Goal: Information Seeking & Learning: Learn about a topic

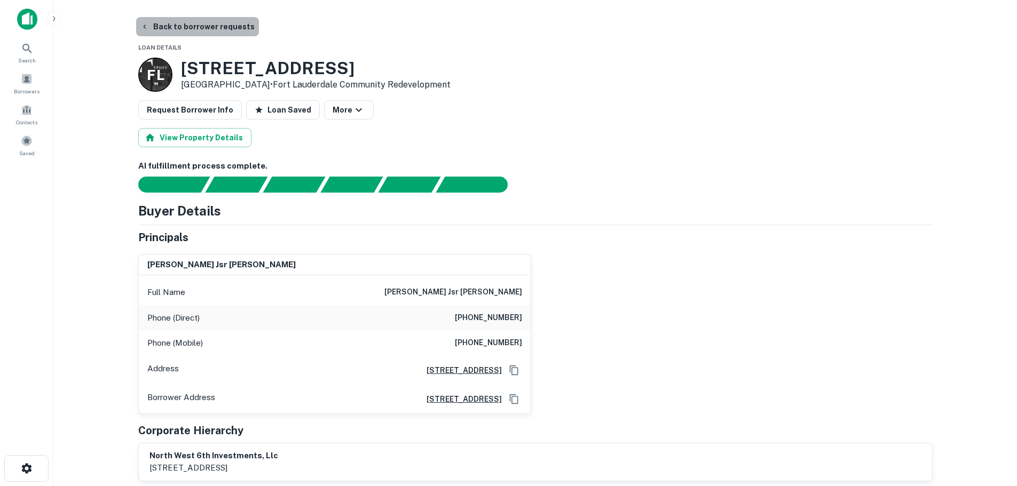
click at [226, 29] on button "Back to borrower requests" at bounding box center [197, 26] width 123 height 19
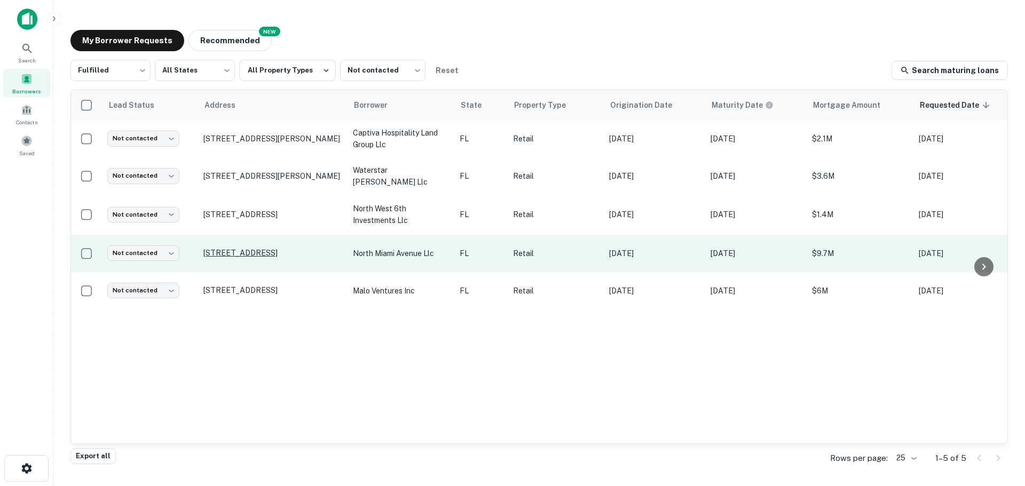
click at [243, 254] on p "3466 N Miami Ave Miami, FL33127" at bounding box center [272, 253] width 139 height 10
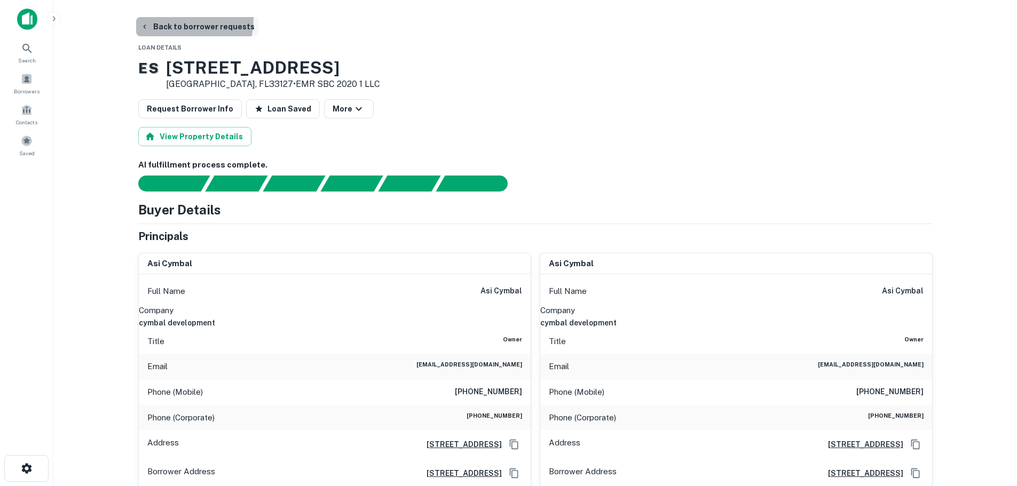
click at [164, 19] on button "Back to borrower requests" at bounding box center [197, 26] width 123 height 19
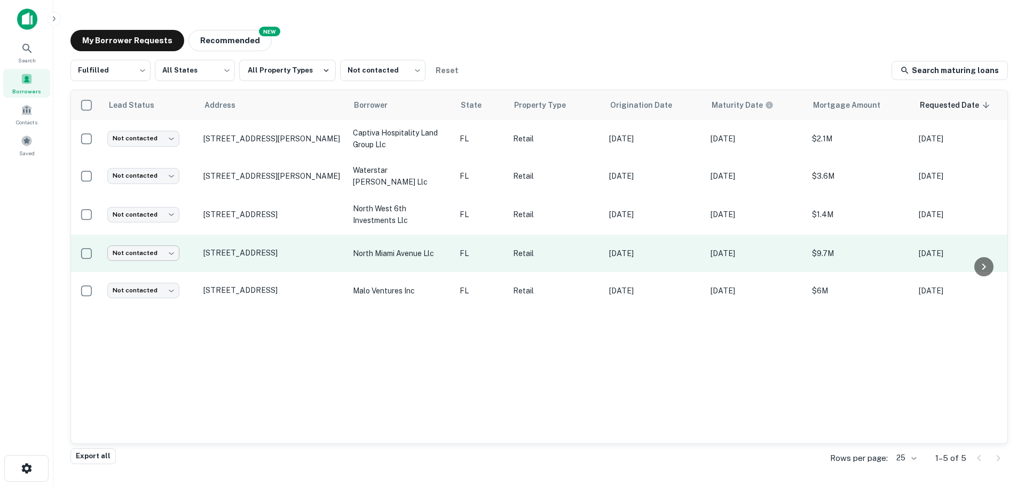
click at [165, 250] on body "Search Borrowers Contacts Saved My Borrower Requests NEW Recommended Fulfilled …" at bounding box center [512, 243] width 1025 height 486
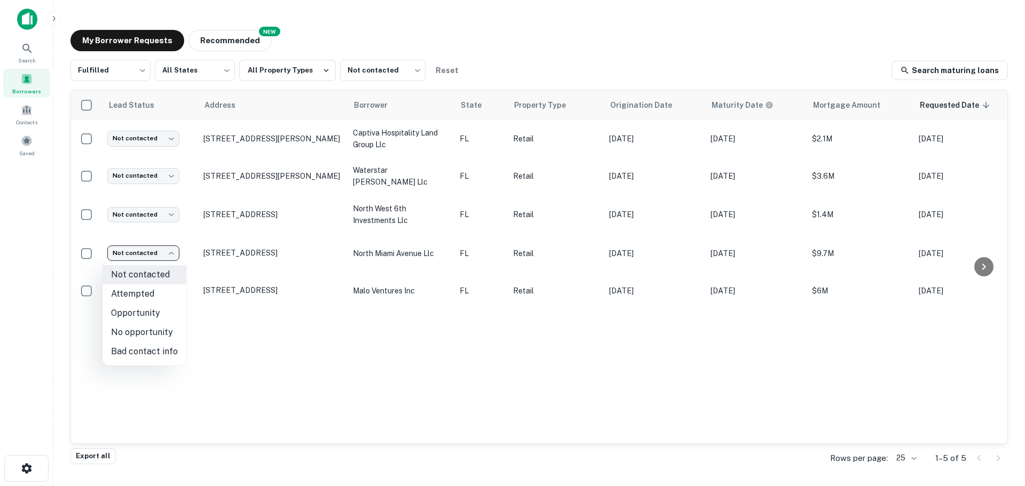
click at [159, 331] on li "No opportunity" at bounding box center [144, 332] width 84 height 19
type input "**********"
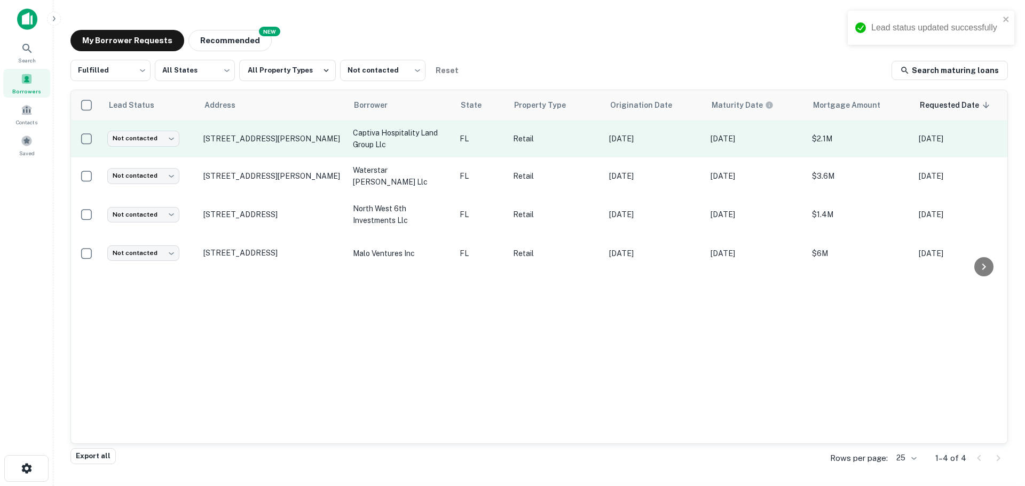
click at [247, 147] on td "15183 Captiva Dr Captiva, FL33924" at bounding box center [272, 138] width 149 height 37
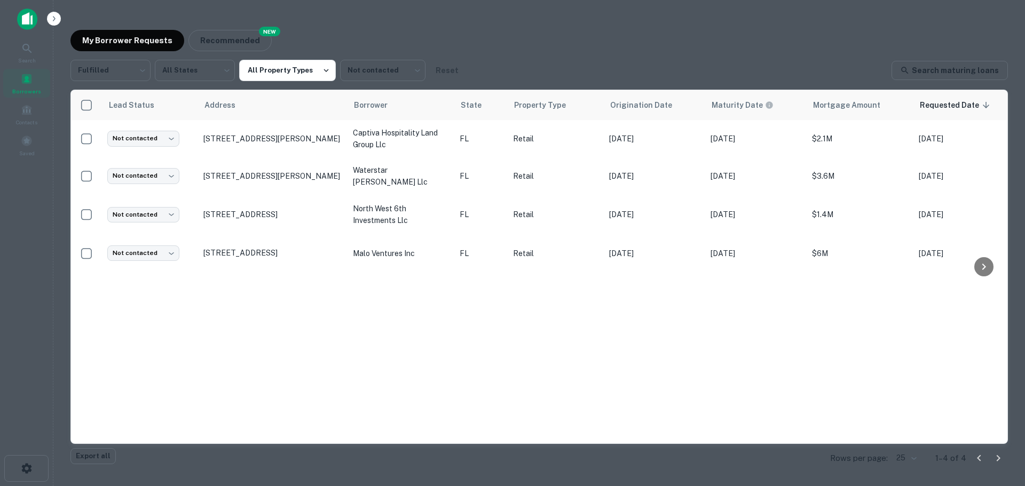
click at [327, 88] on div at bounding box center [512, 243] width 1025 height 486
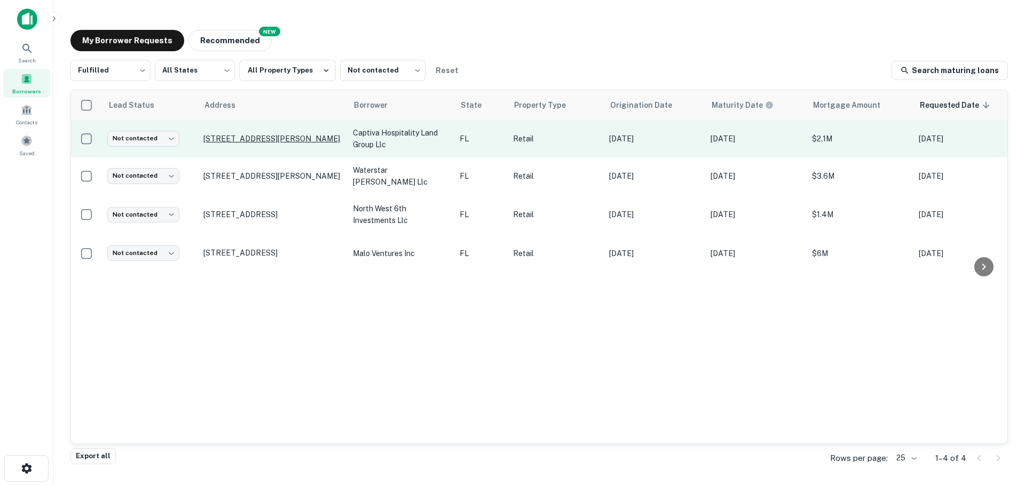
click at [276, 139] on p "15183 Captiva Dr Captiva, FL33924" at bounding box center [272, 139] width 139 height 10
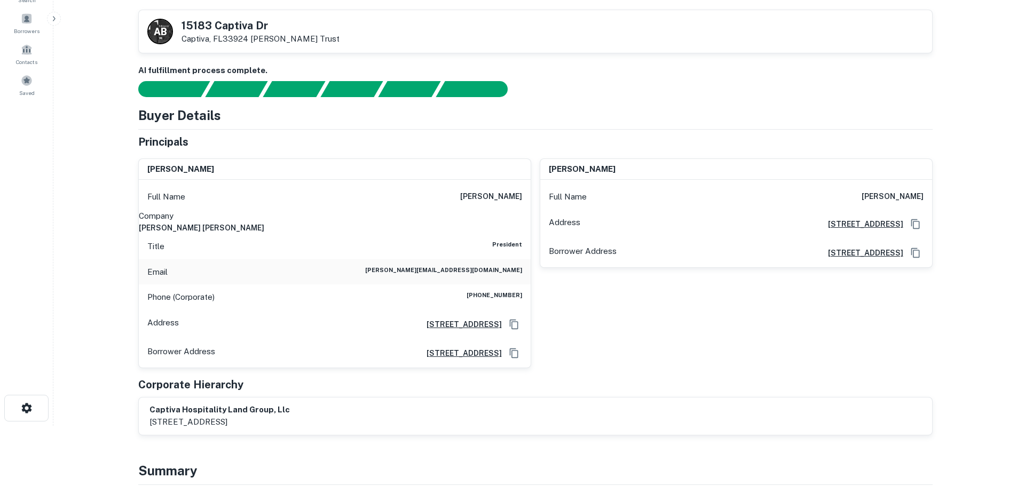
scroll to position [53, 0]
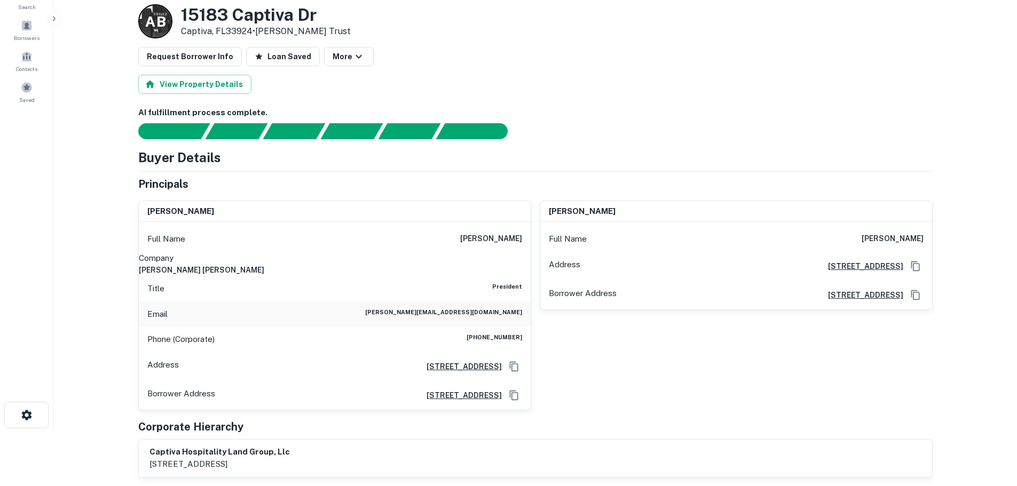
click at [478, 267] on h6 "mckellar mcgowan" at bounding box center [335, 270] width 392 height 12
copy h6 "mckellar mcgowan"
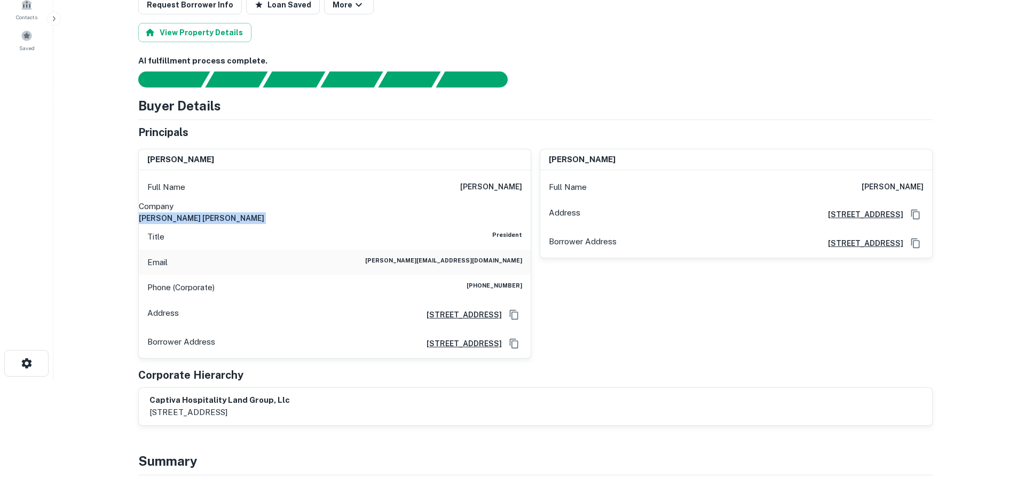
scroll to position [107, 0]
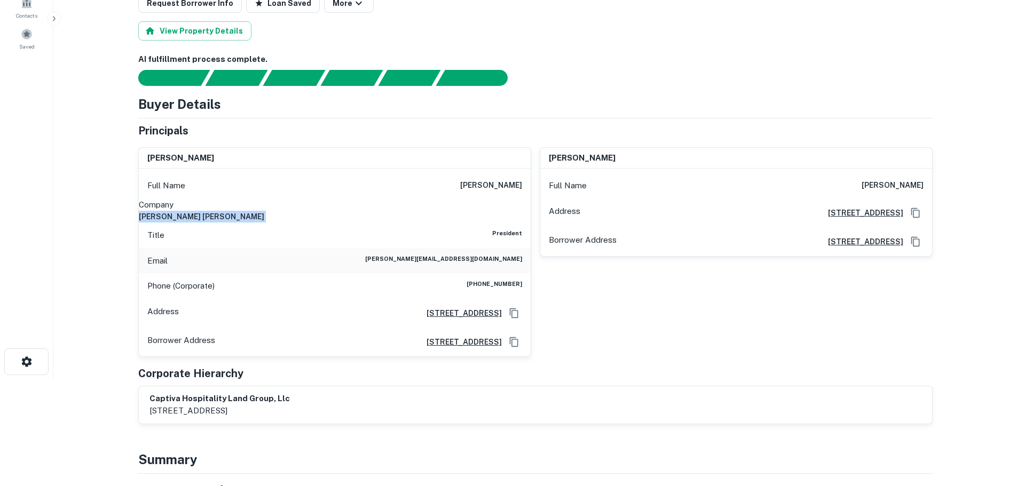
click at [446, 345] on h6 "16177 captiva drive, captiva, FL, 33924" at bounding box center [460, 342] width 84 height 12
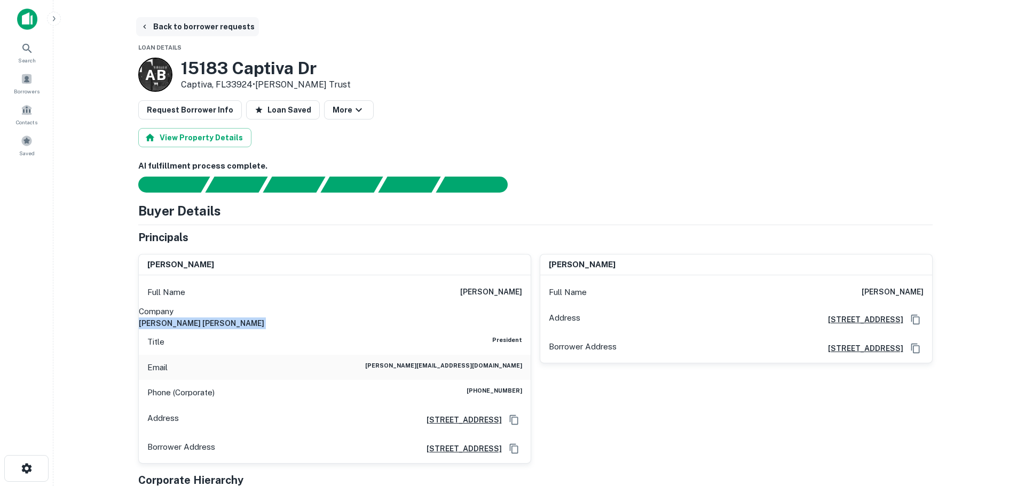
click at [184, 34] on button "Back to borrower requests" at bounding box center [197, 26] width 123 height 19
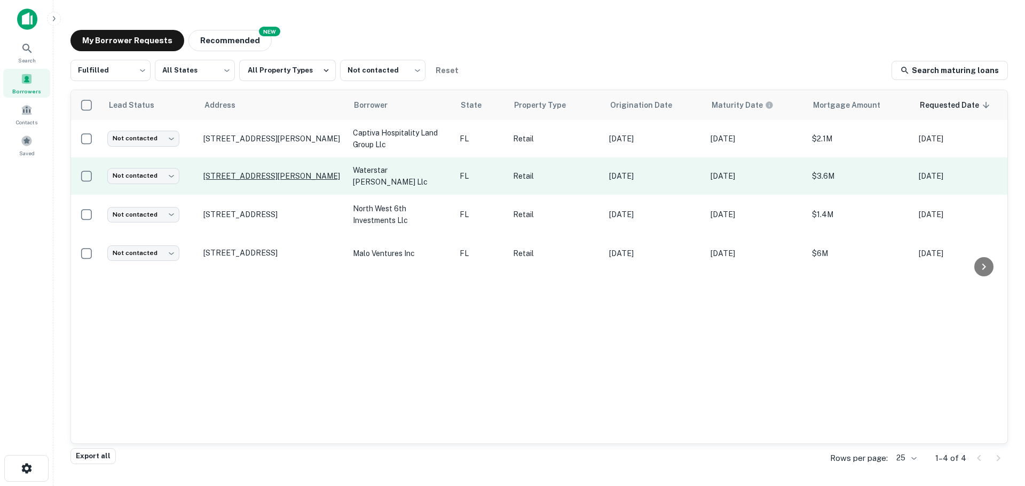
click at [259, 180] on p "8005 W Irlo Bronson Memorial Hwy Kissimmee, FL34747" at bounding box center [272, 176] width 139 height 10
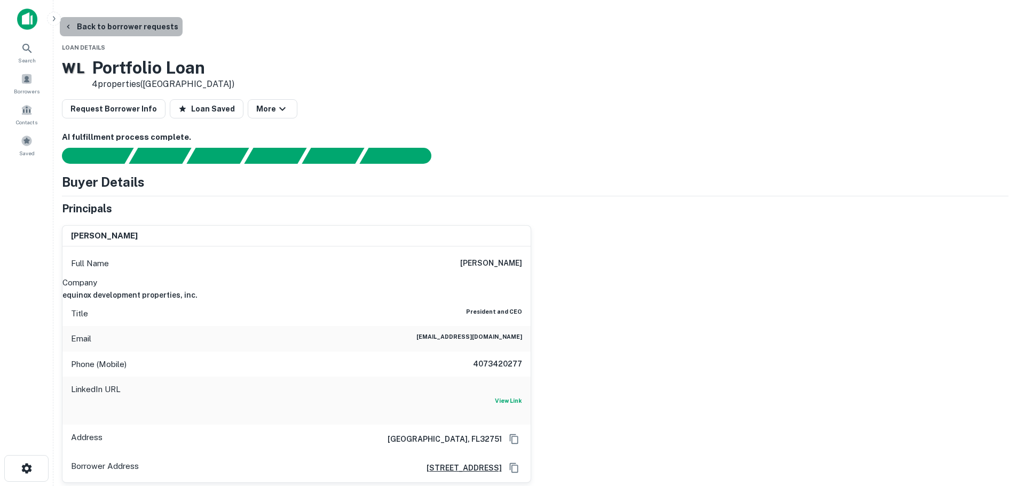
click at [183, 29] on button "Back to borrower requests" at bounding box center [121, 26] width 123 height 19
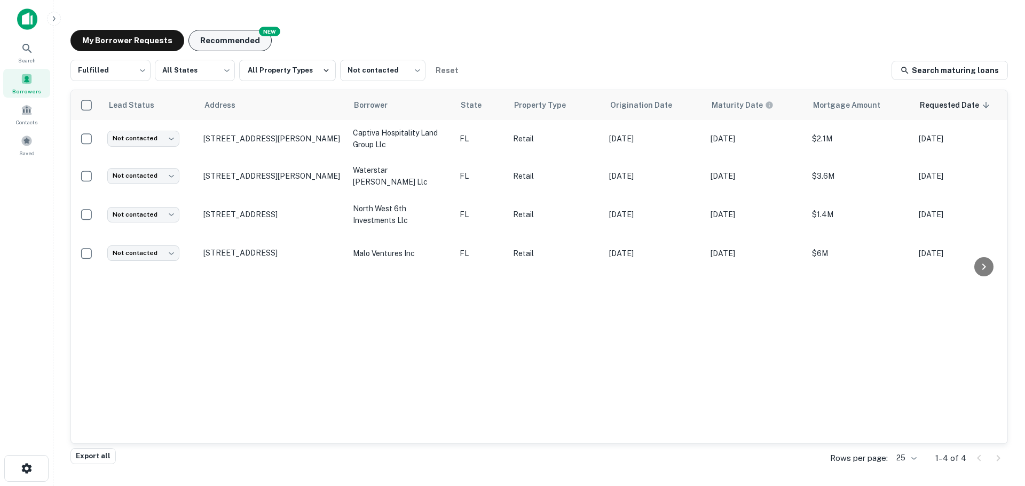
click at [238, 37] on button "Recommended" at bounding box center [229, 40] width 83 height 21
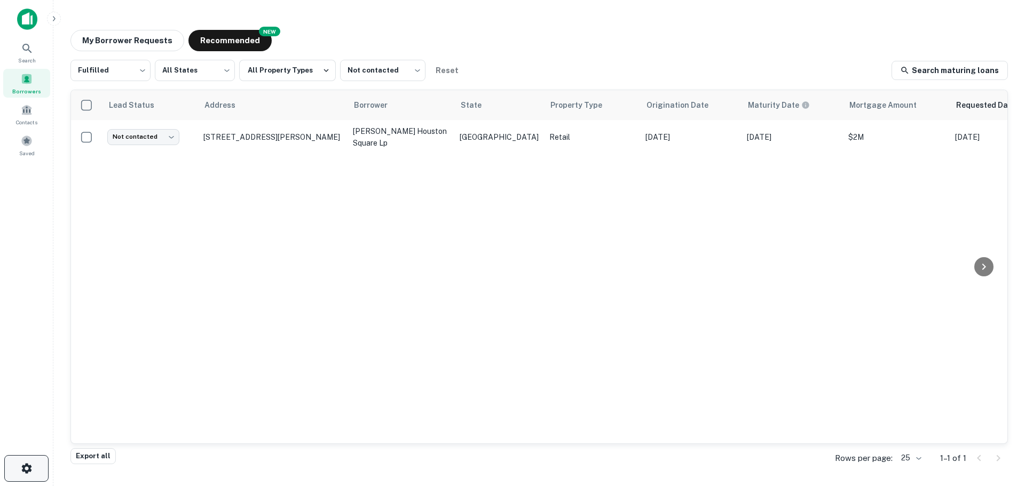
click at [35, 461] on button "button" at bounding box center [26, 468] width 44 height 27
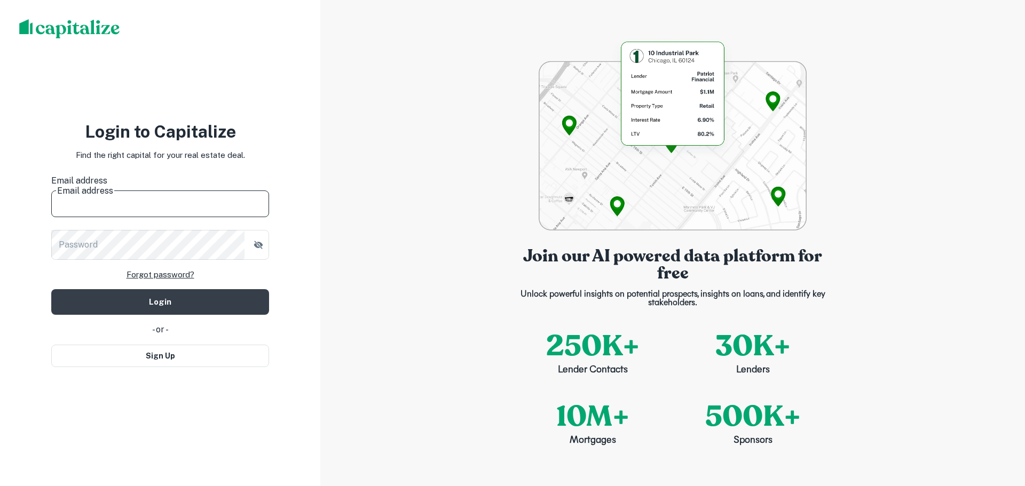
click at [155, 196] on input "Email address" at bounding box center [160, 202] width 218 height 30
type input "**********"
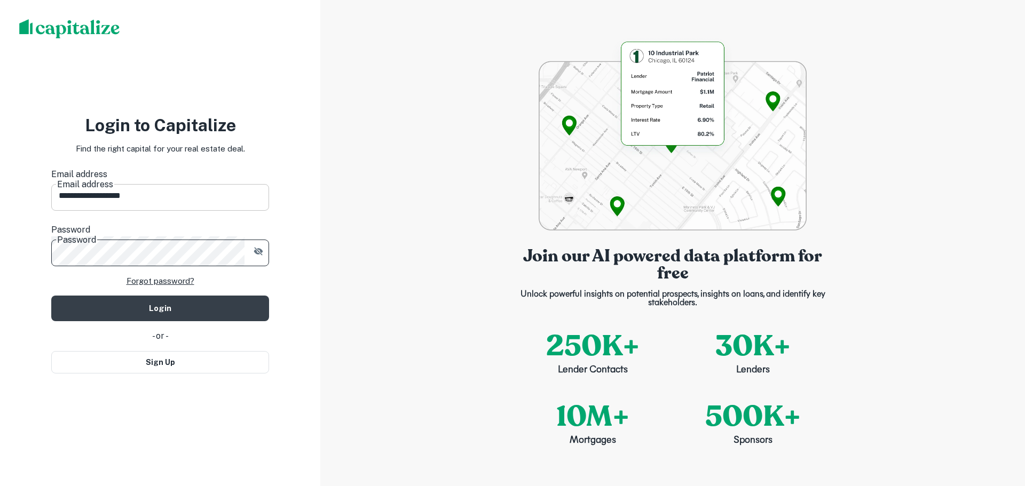
click at [51, 296] on button "Login" at bounding box center [160, 309] width 218 height 26
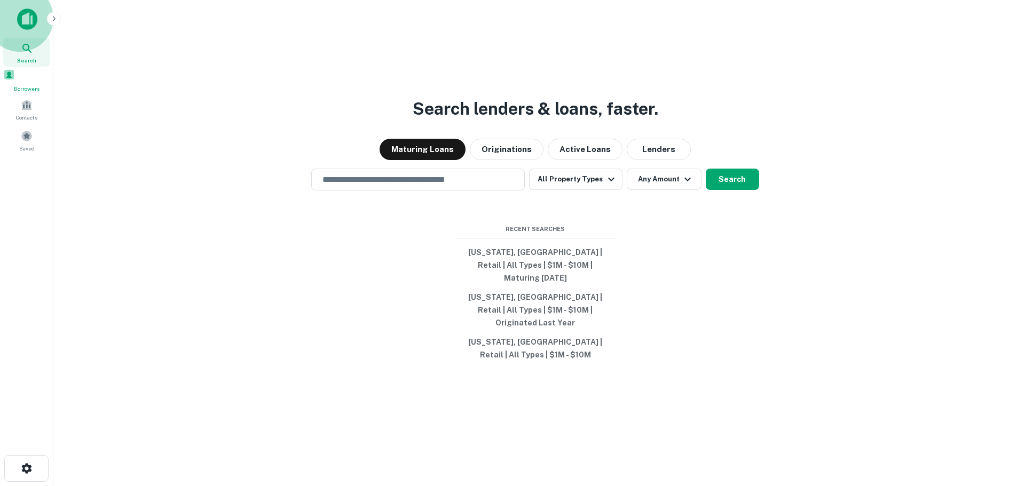
click at [23, 87] on span "Borrowers" at bounding box center [26, 88] width 47 height 9
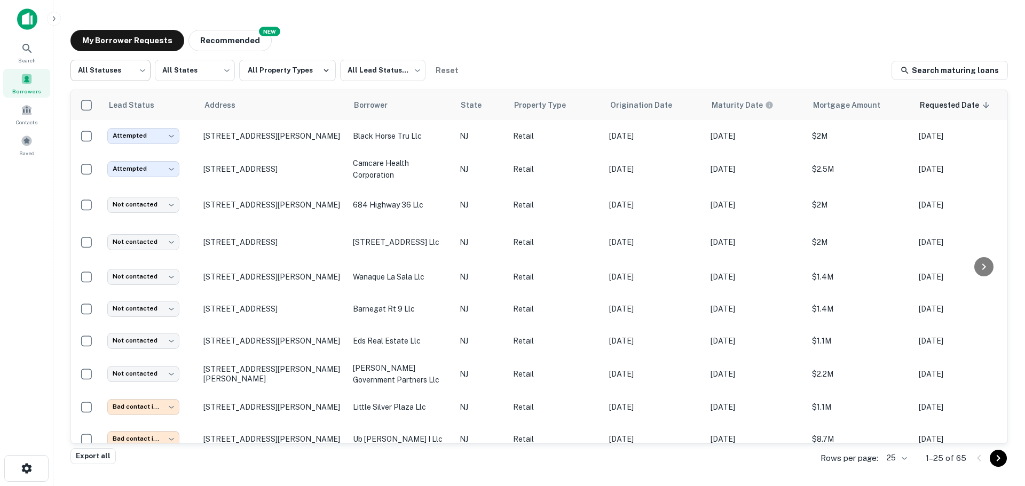
click at [134, 65] on body "Search Borrowers Contacts Saved My Borrower Requests NEW Recommended All Status…" at bounding box center [512, 243] width 1025 height 486
click at [123, 131] on li "Fulfilled" at bounding box center [110, 136] width 80 height 19
type input "*********"
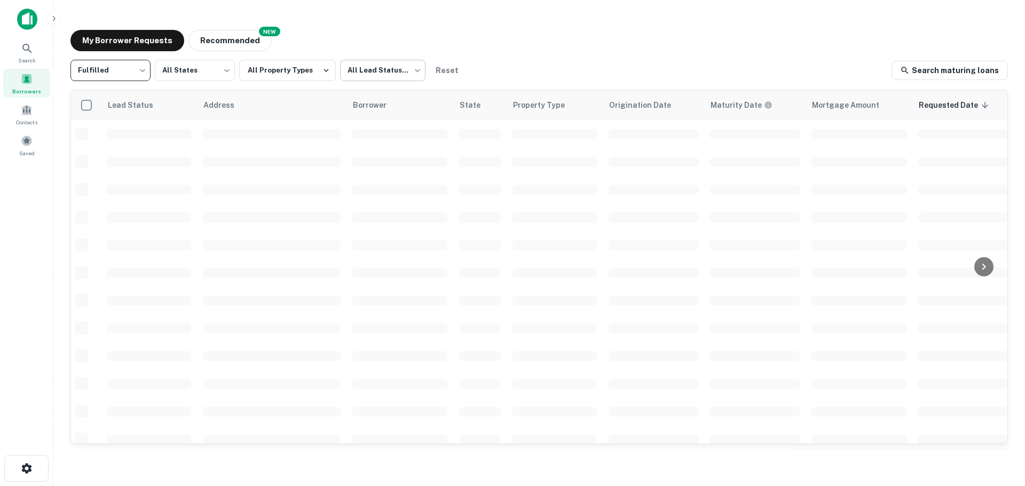
click at [387, 72] on body "Search Borrowers Contacts Saved My Borrower Requests NEW Recommended Fulfilled …" at bounding box center [512, 243] width 1025 height 486
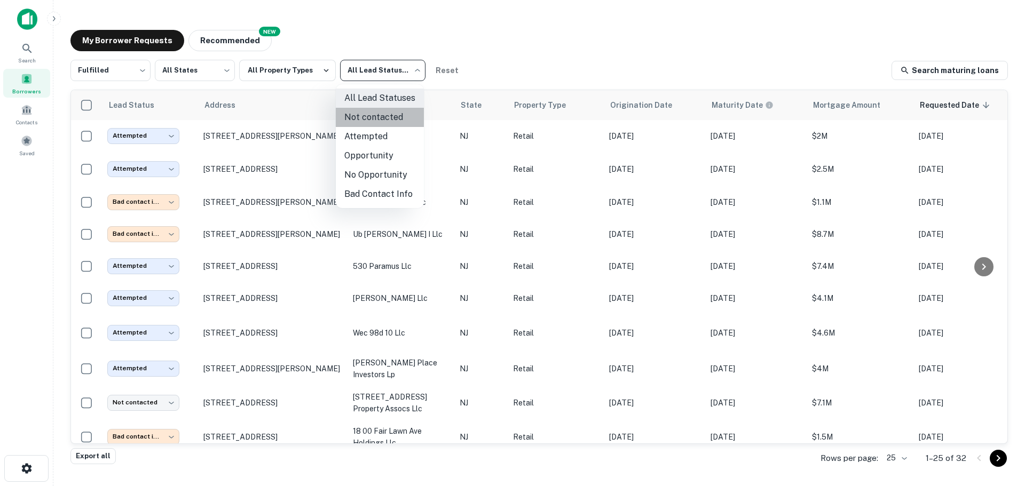
click at [379, 118] on li "Not contacted" at bounding box center [380, 117] width 88 height 19
type input "****"
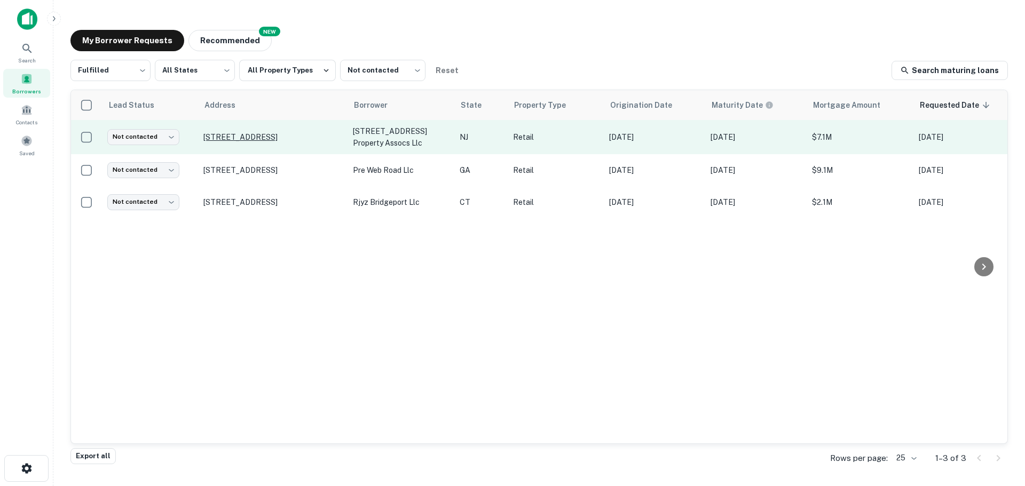
click at [286, 139] on p "2675 Us Highway 22 W Union, NJ07083" at bounding box center [272, 137] width 139 height 10
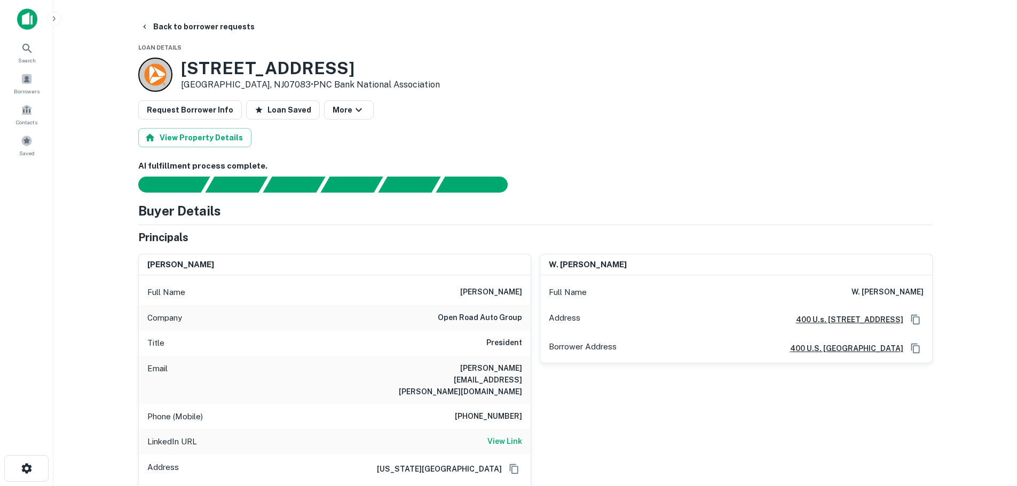
click at [464, 319] on h6 "open road auto group" at bounding box center [480, 318] width 84 height 13
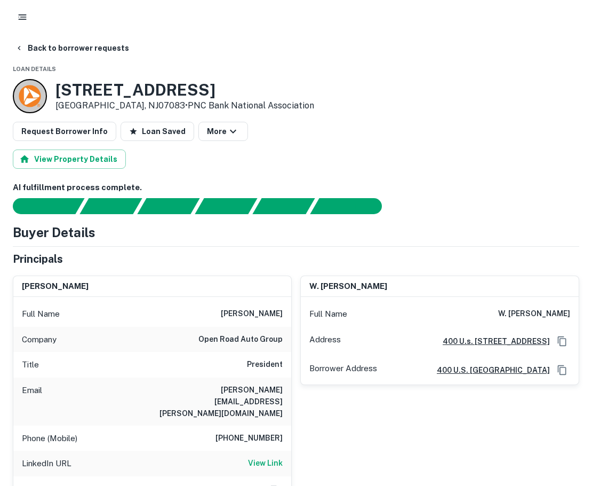
click at [10, 19] on div at bounding box center [296, 17] width 592 height 34
click at [20, 16] on icon "button" at bounding box center [22, 17] width 11 height 11
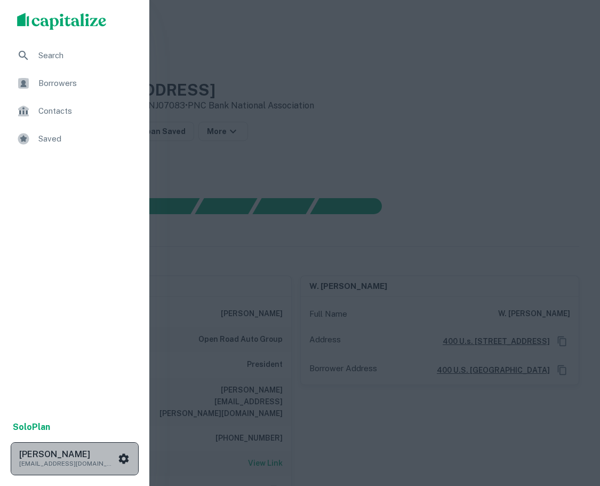
click at [120, 454] on icon "scrollable content" at bounding box center [123, 458] width 13 height 13
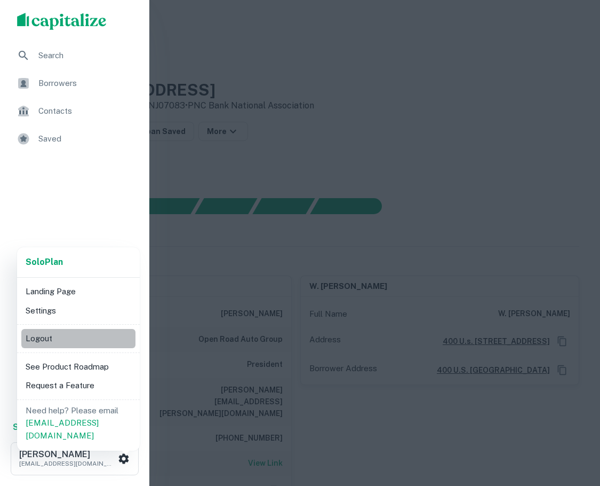
click at [59, 336] on li "Logout" at bounding box center [78, 338] width 114 height 19
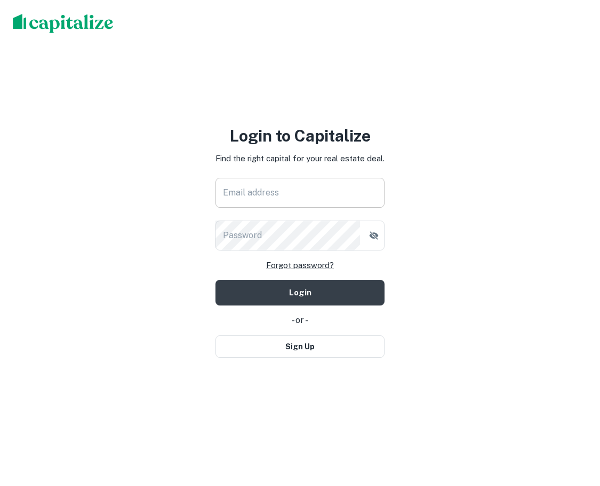
click at [269, 199] on input "Email address" at bounding box center [301, 193] width 170 height 30
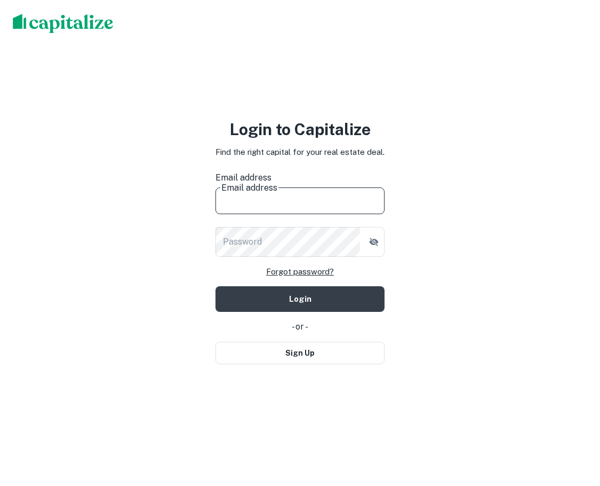
type input "**********"
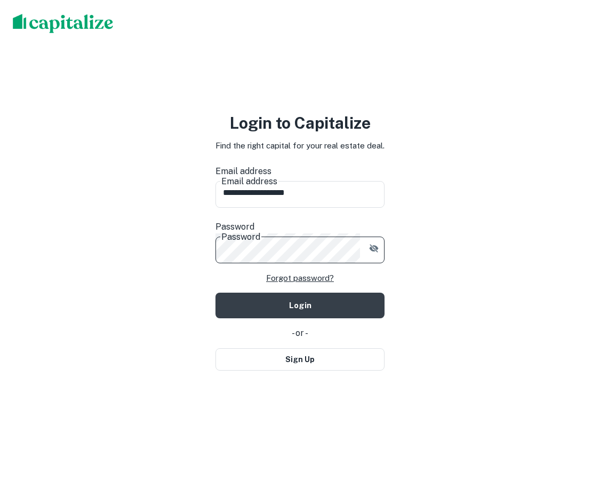
click at [216, 292] on button "Login" at bounding box center [301, 305] width 170 height 26
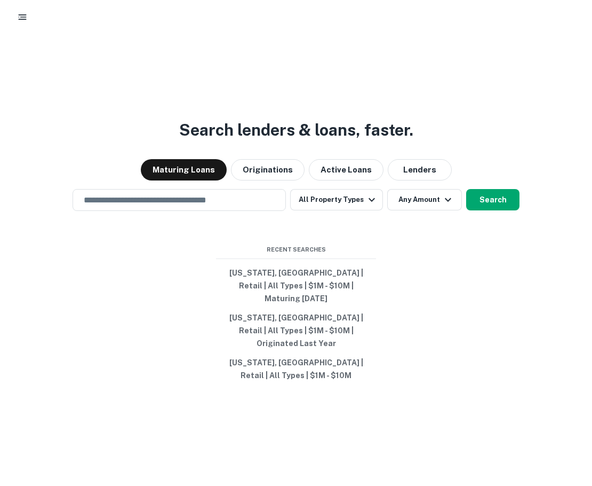
click at [20, 12] on icon "button" at bounding box center [22, 17] width 11 height 11
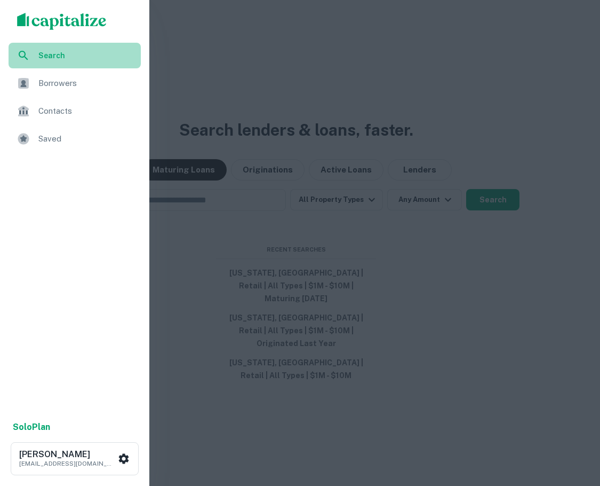
click at [61, 50] on span "Search" at bounding box center [86, 56] width 96 height 12
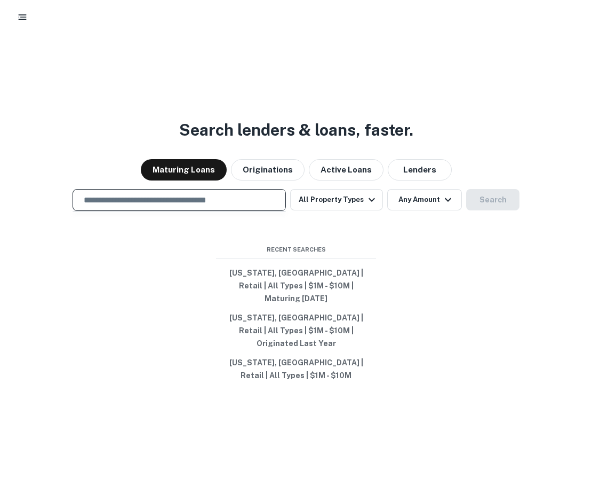
click at [234, 206] on input "text" at bounding box center [179, 200] width 204 height 12
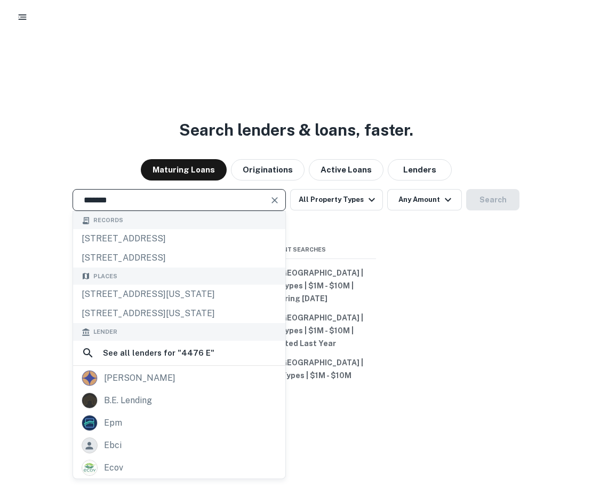
type input "******"
click at [275, 205] on icon "Clear" at bounding box center [275, 200] width 11 height 11
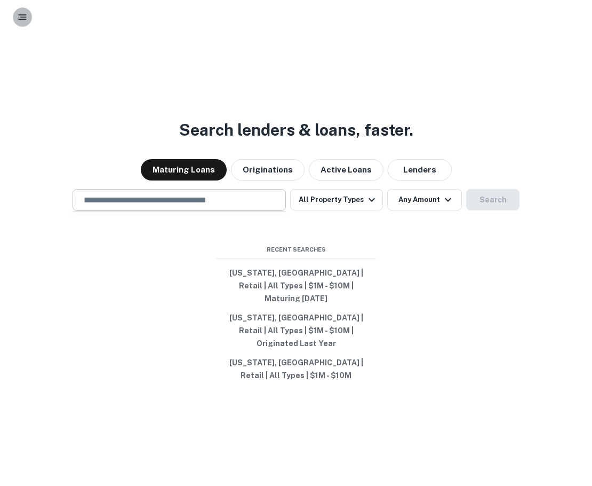
click at [26, 25] on button "button" at bounding box center [22, 16] width 19 height 19
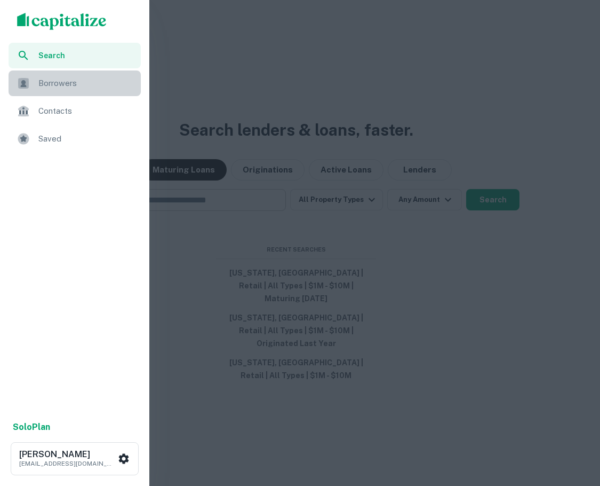
click at [60, 85] on span "Borrowers" at bounding box center [86, 83] width 96 height 13
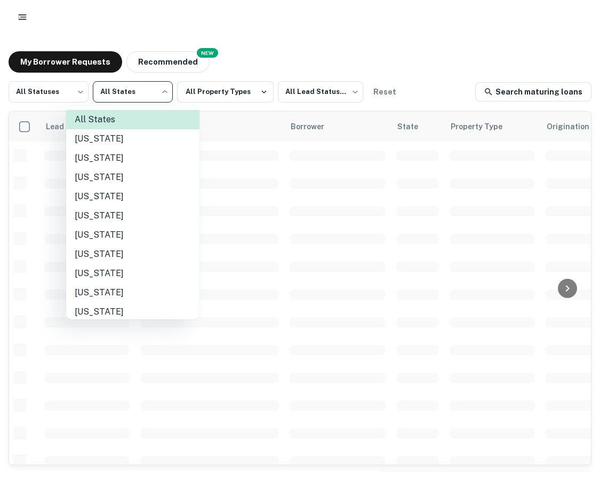
click at [159, 91] on body "My Borrower Requests NEW Recommended All Statuses *** ​ All States *** ​ All Pr…" at bounding box center [300, 243] width 600 height 486
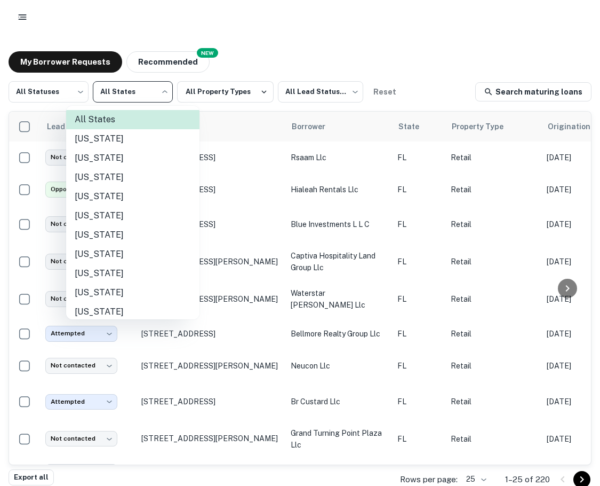
click at [124, 273] on li "Delaware" at bounding box center [132, 273] width 133 height 19
type input "**"
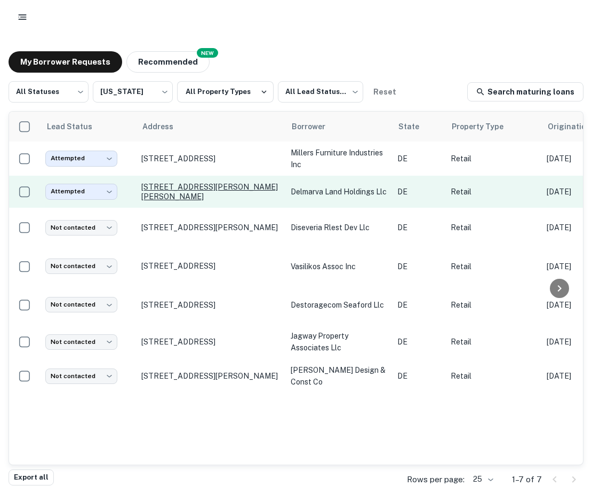
click at [197, 192] on p "401 Cassidy Dr Dover, DE19901" at bounding box center [210, 191] width 139 height 19
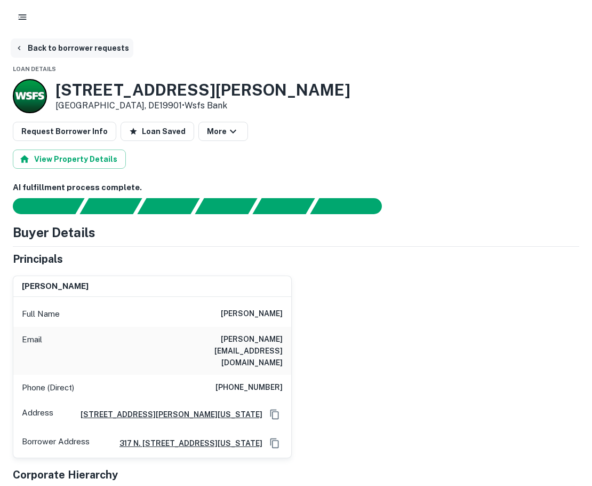
click at [96, 53] on button "Back to borrower requests" at bounding box center [72, 47] width 123 height 19
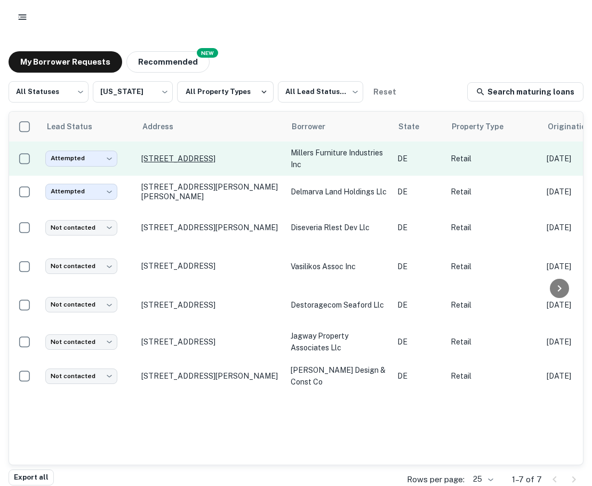
click at [162, 161] on p "3004 S Dupont Hwy Camden, DE19934" at bounding box center [210, 159] width 139 height 10
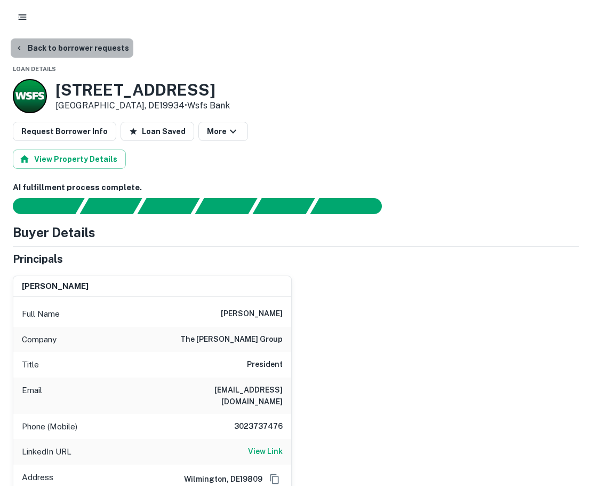
click at [102, 49] on button "Back to borrower requests" at bounding box center [72, 47] width 123 height 19
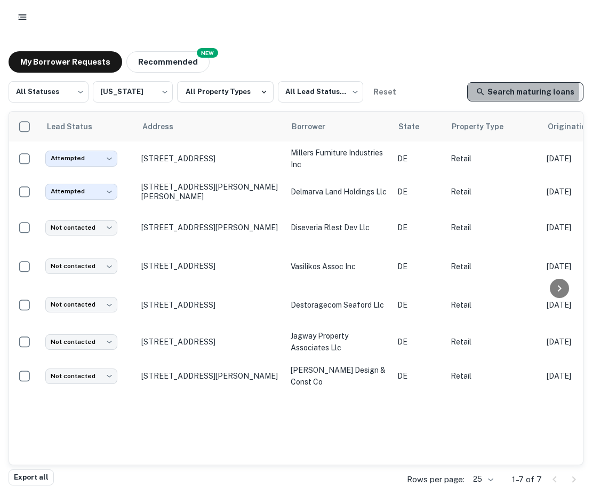
click at [530, 92] on link "Search maturing loans" at bounding box center [526, 91] width 116 height 19
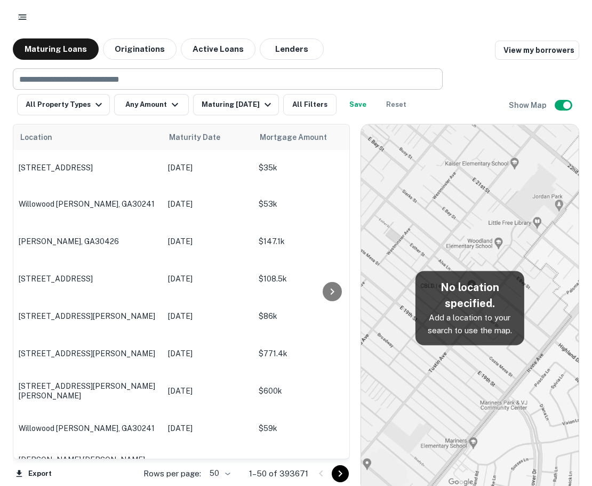
click at [169, 82] on input "text" at bounding box center [227, 79] width 422 height 15
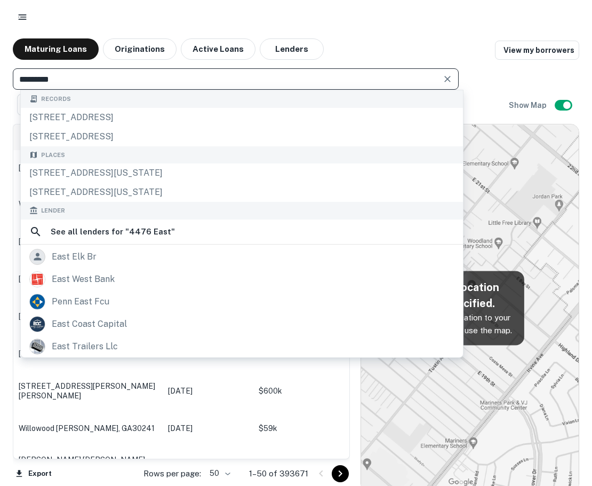
type input "*********"
